Goal: Task Accomplishment & Management: Manage account settings

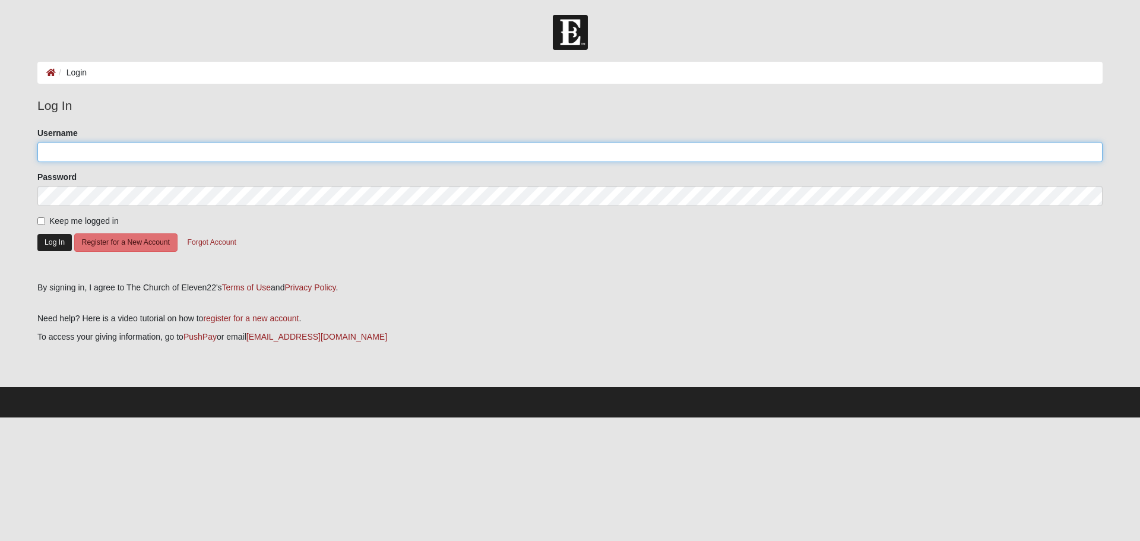
type input "adriancark"
click at [50, 237] on button "Log In" at bounding box center [54, 242] width 34 height 17
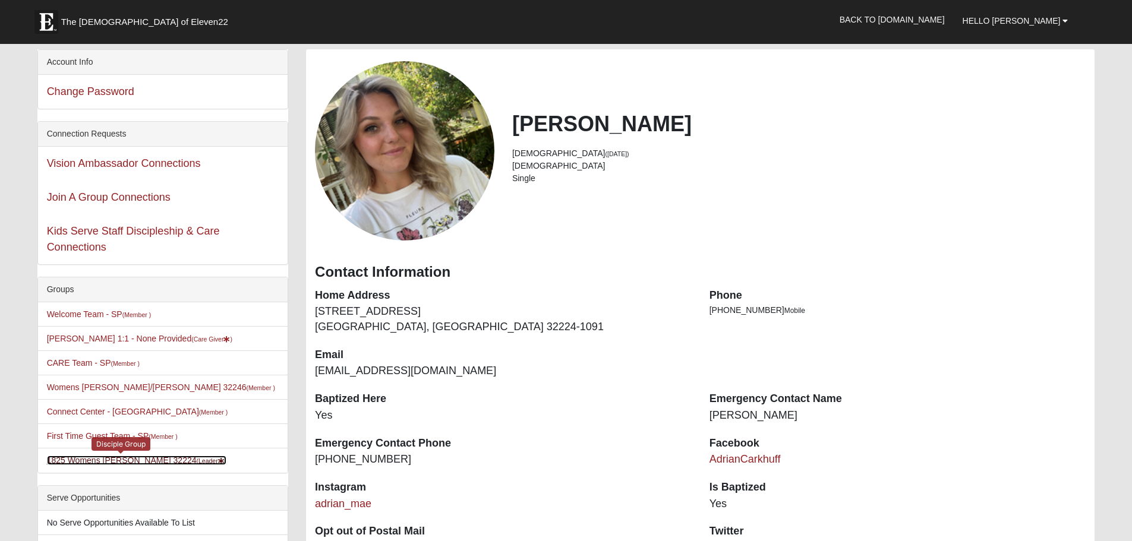
click at [78, 458] on link "1825 Womens [PERSON_NAME] 32224 (Leader )" at bounding box center [137, 461] width 180 height 10
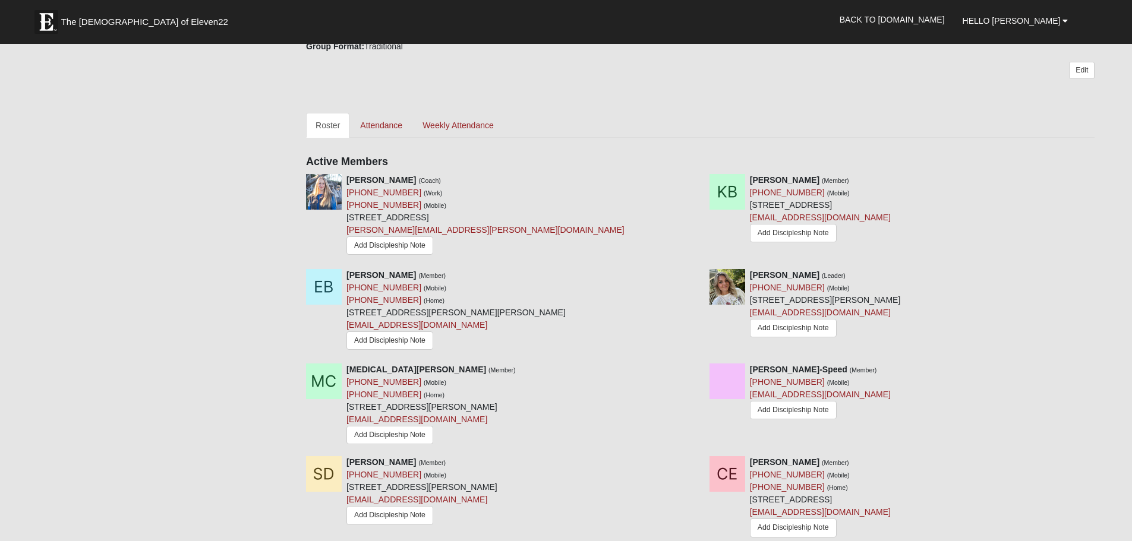
scroll to position [475, 0]
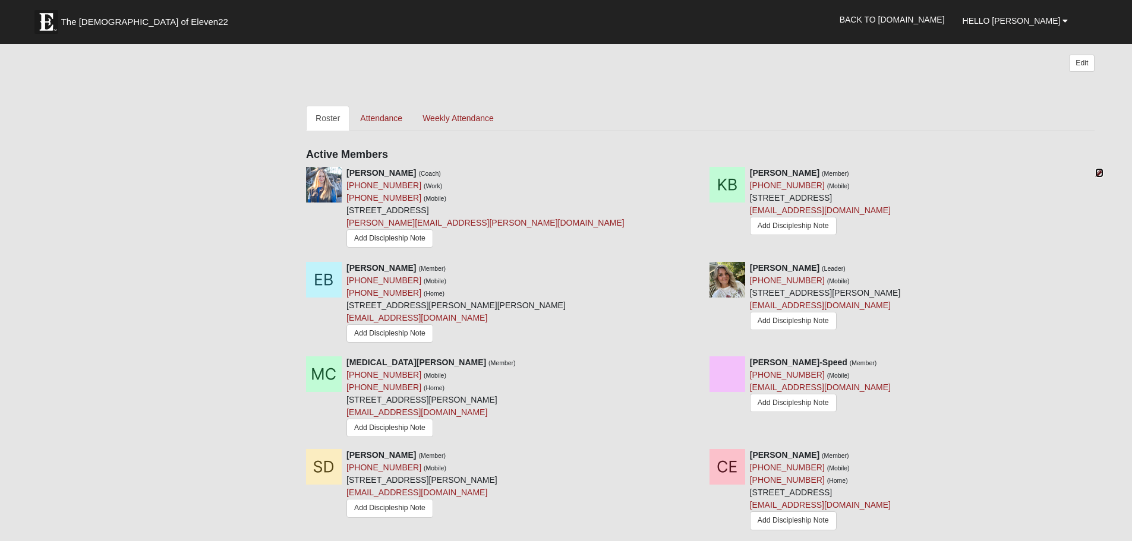
click at [1098, 172] on icon at bounding box center [1099, 173] width 8 height 8
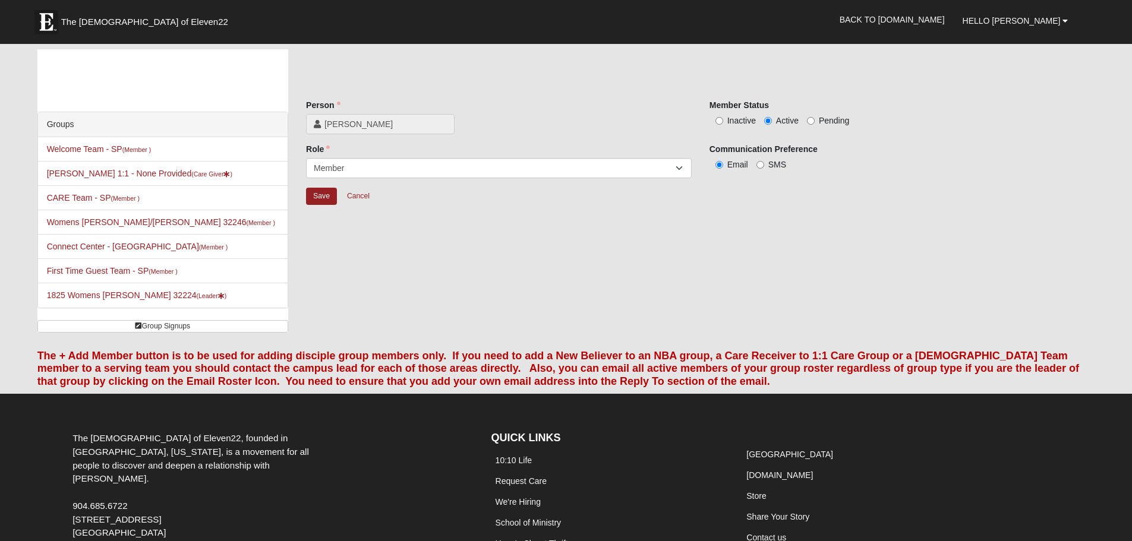
click at [734, 118] on span "Inactive" at bounding box center [741, 121] width 29 height 10
click at [723, 118] on input "Inactive" at bounding box center [719, 121] width 8 height 8
radio input "true"
click at [318, 196] on input "Save" at bounding box center [321, 196] width 31 height 17
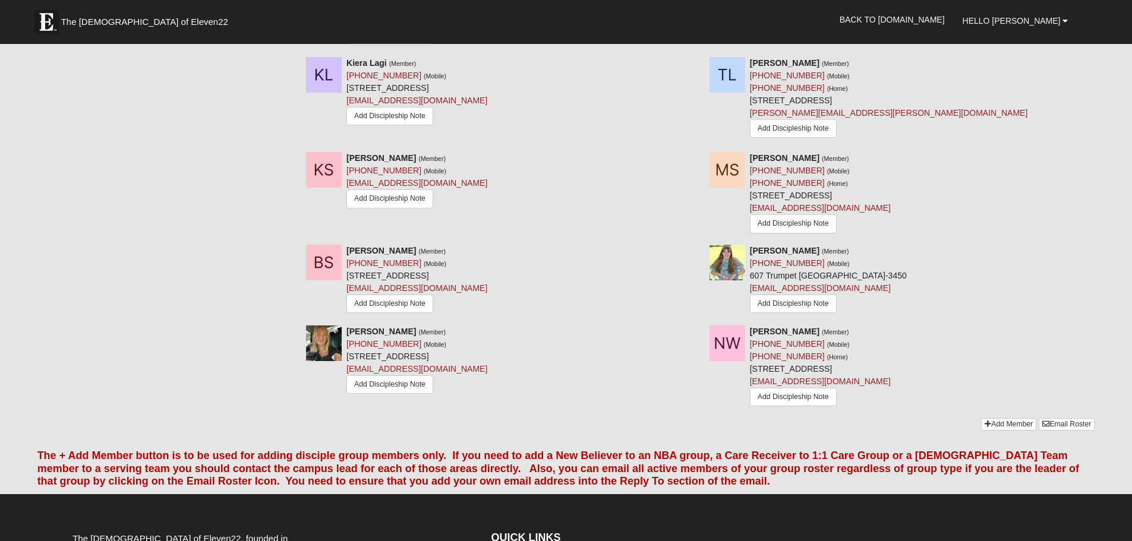
scroll to position [950, 0]
